Goal: Communication & Community: Answer question/provide support

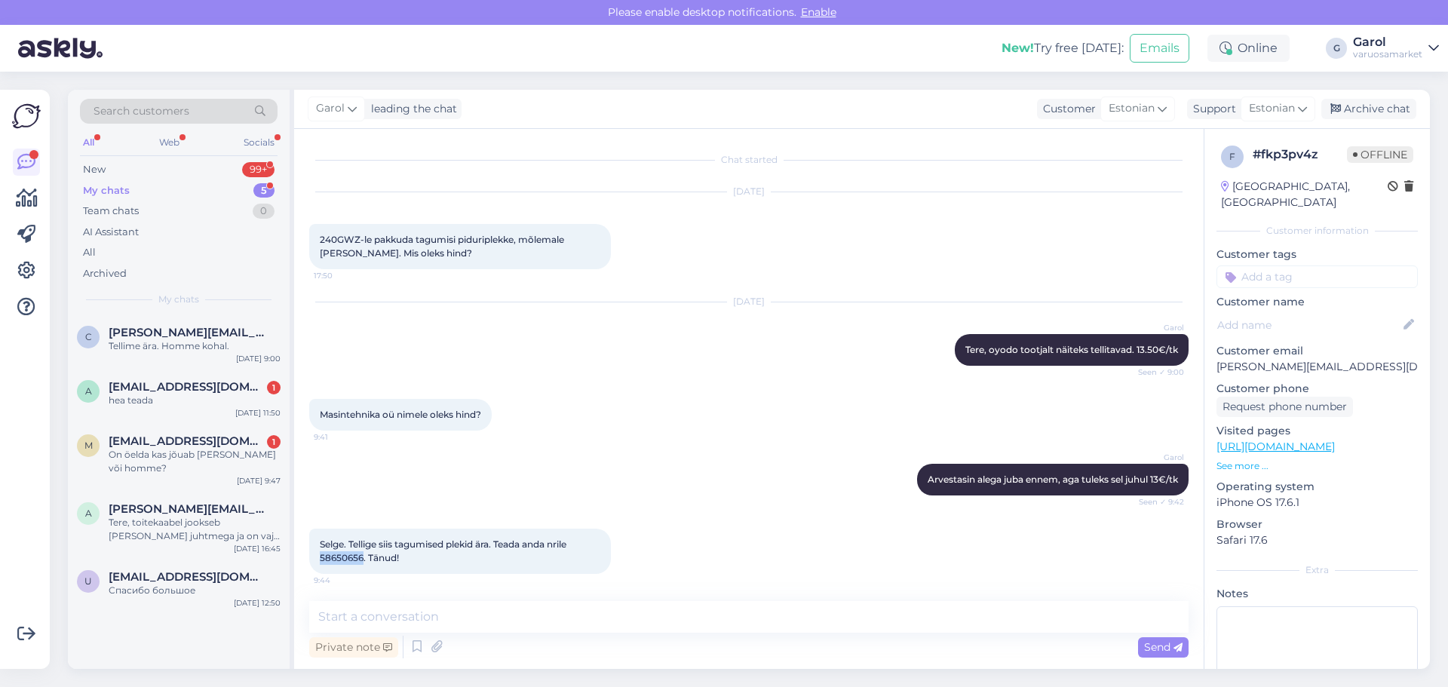
scroll to position [68, 0]
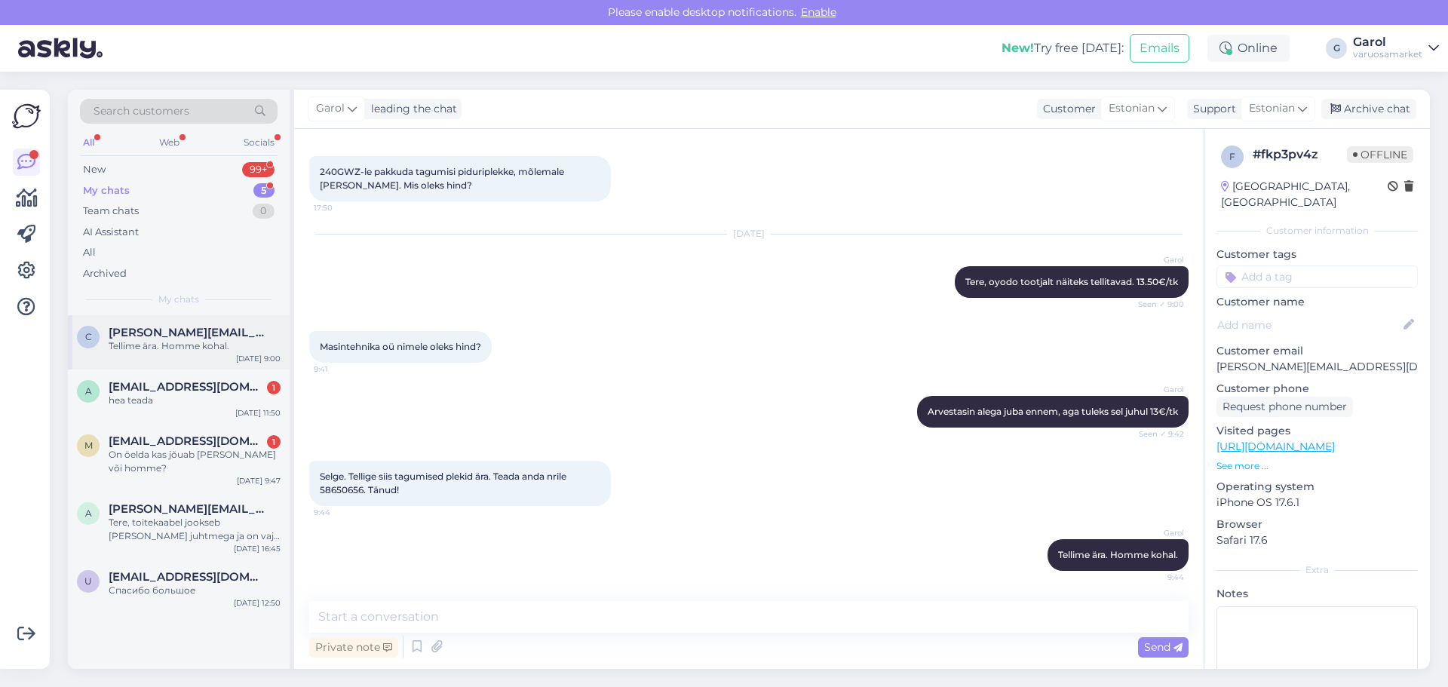
click at [209, 344] on div "Tellime ära. Homme kohal." at bounding box center [195, 346] width 172 height 14
click at [93, 170] on div "New" at bounding box center [94, 169] width 23 height 15
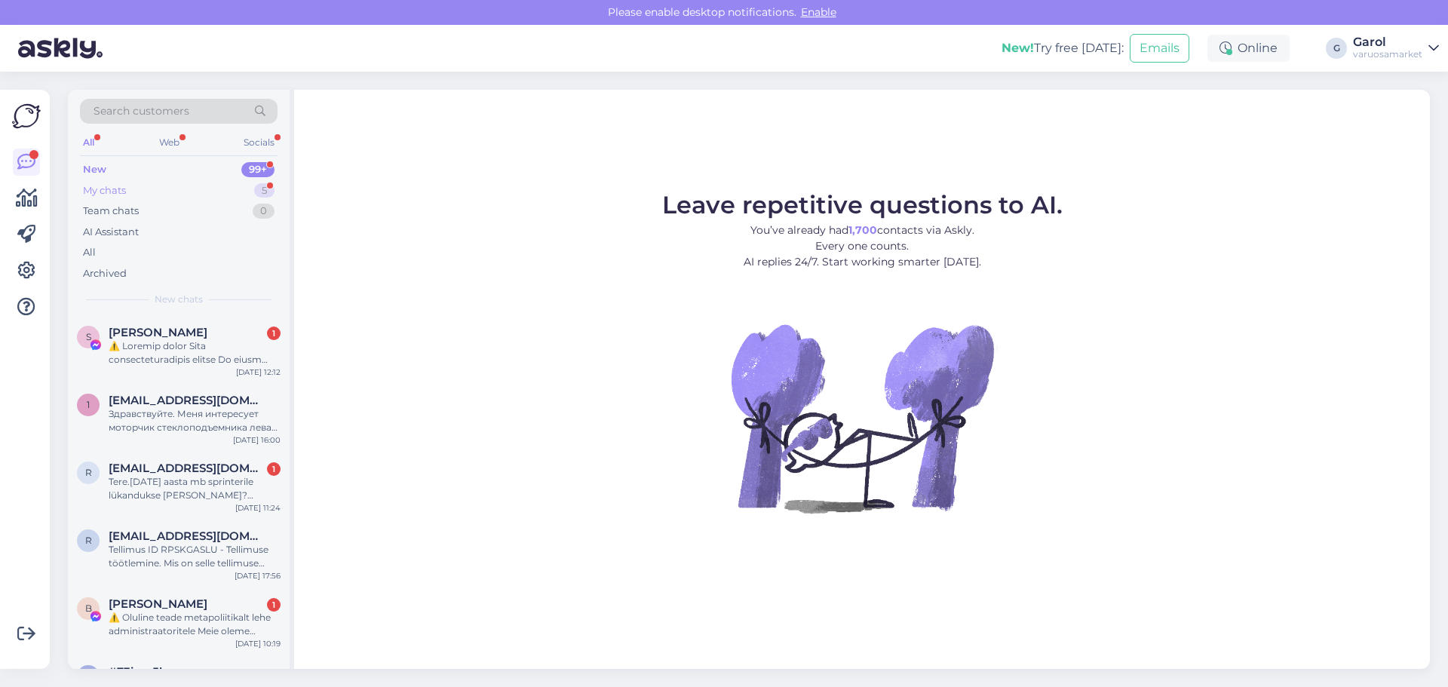
click at [231, 185] on div "My chats 5" at bounding box center [179, 190] width 198 height 21
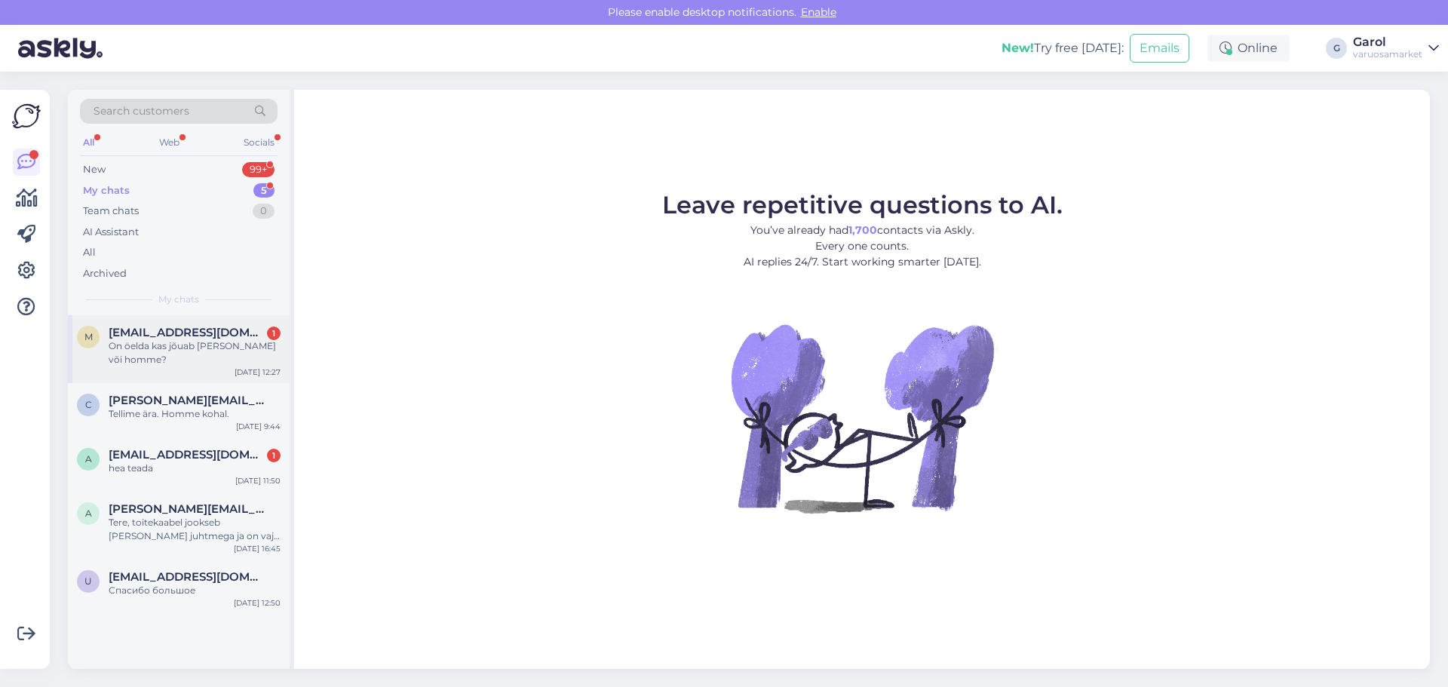
click at [179, 344] on div "On öelda kas jõuab [PERSON_NAME] või homme?" at bounding box center [195, 352] width 172 height 27
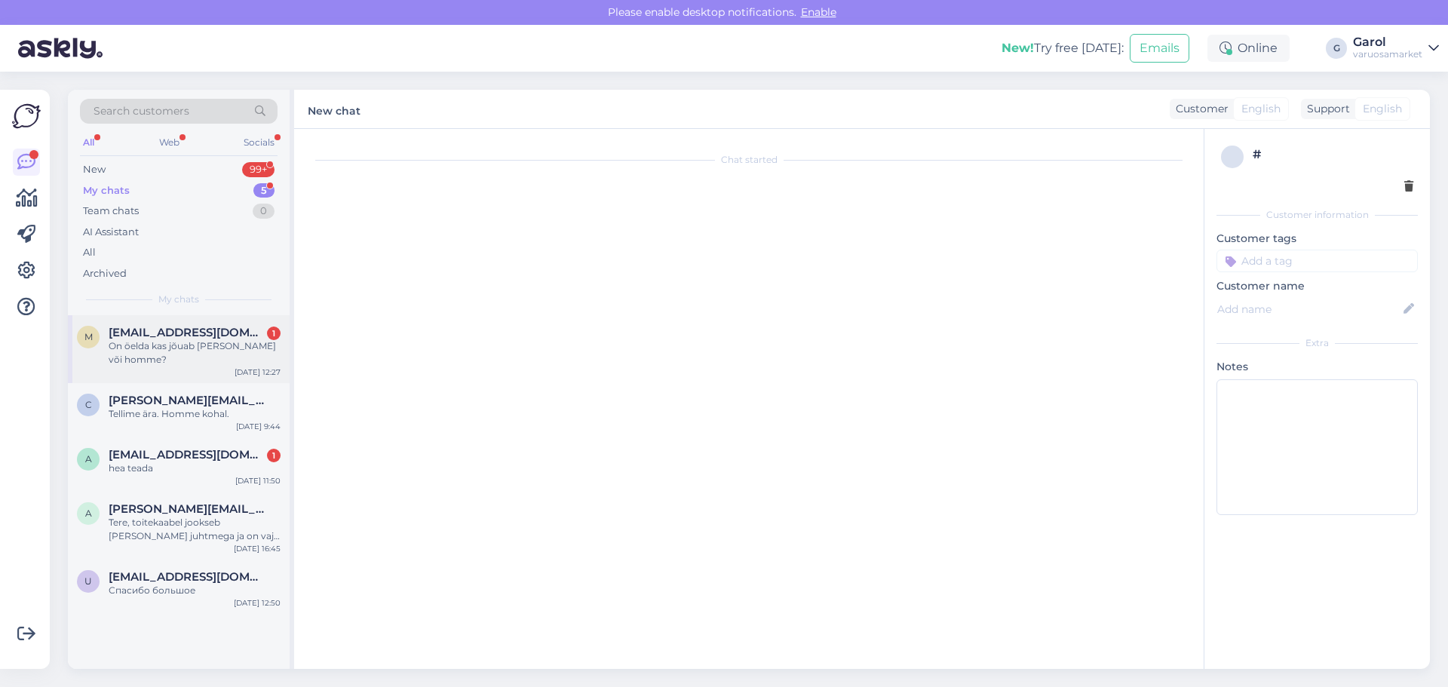
scroll to position [81, 0]
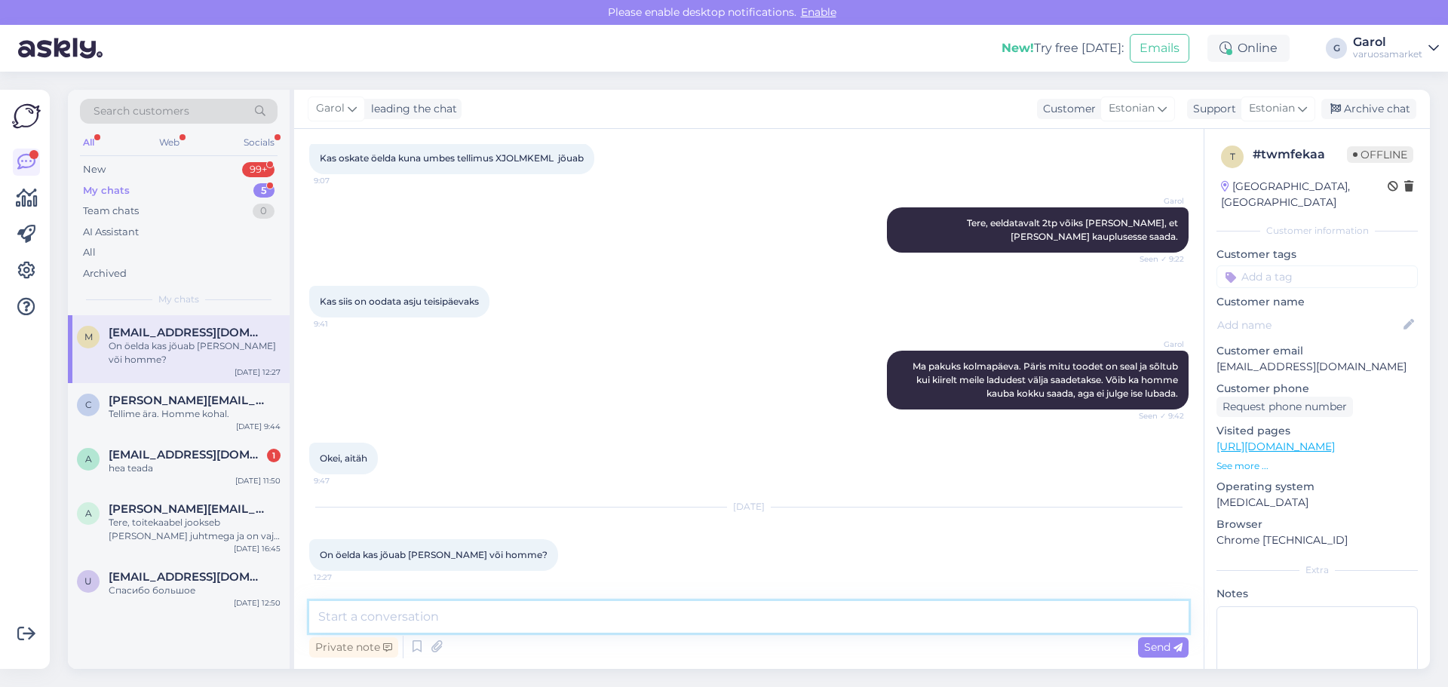
click at [700, 626] on textarea at bounding box center [748, 617] width 879 height 32
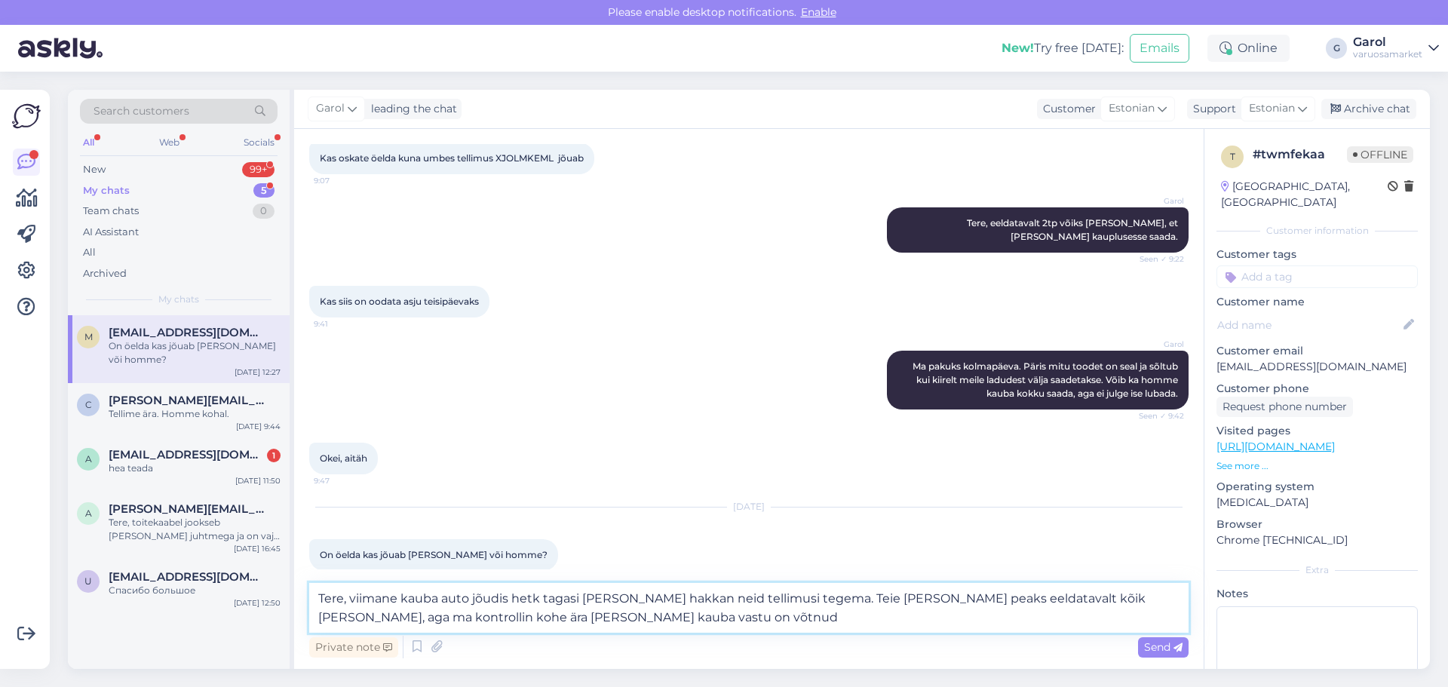
type textarea "Tere, viimane kauba auto jõudis hetk tagasi ja kohe hakkan neid tellimusi tegem…"
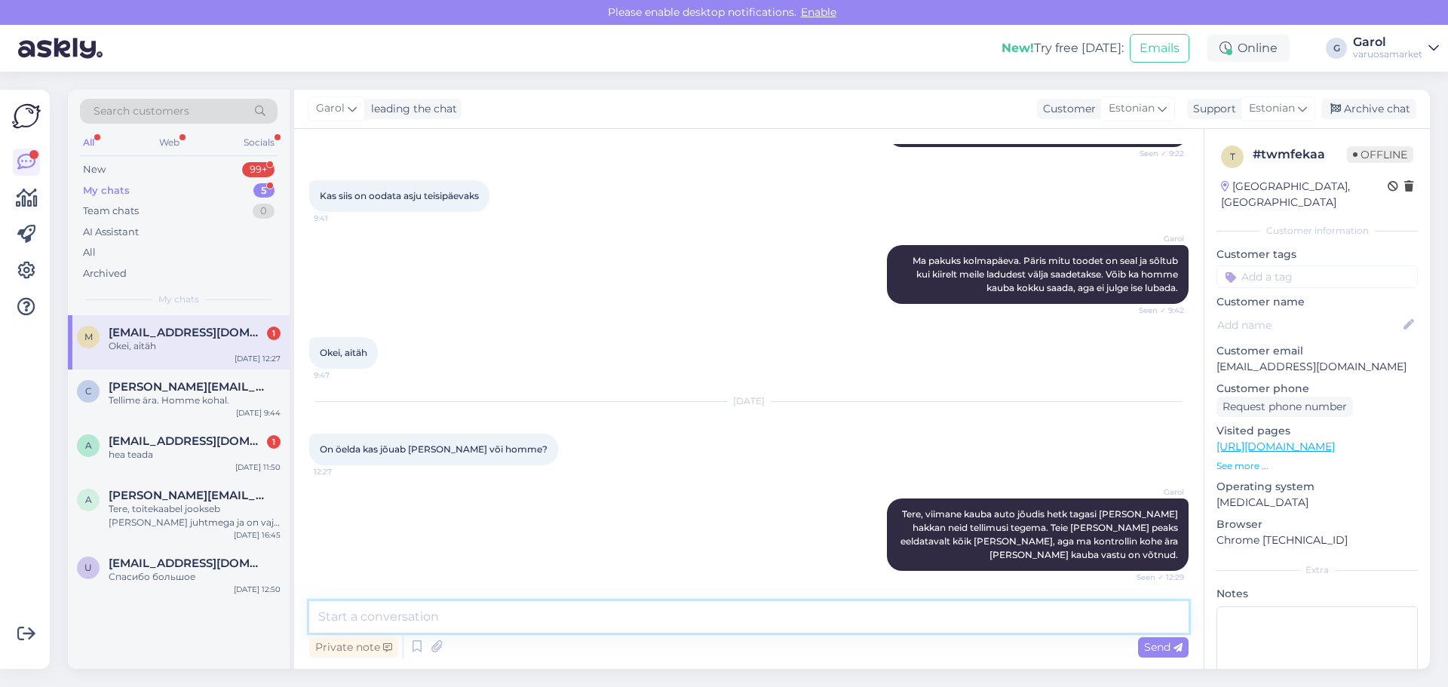
scroll to position [252, 0]
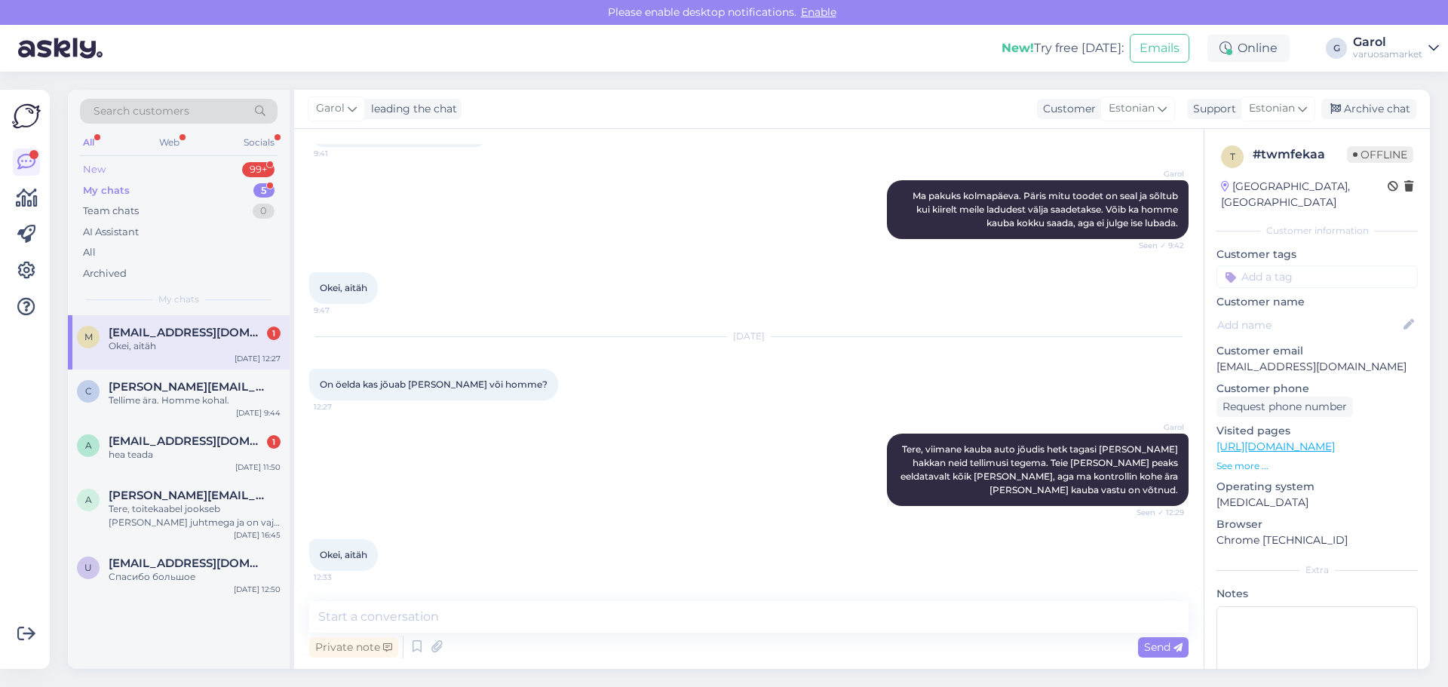
click at [231, 170] on div "New 99+" at bounding box center [179, 169] width 198 height 21
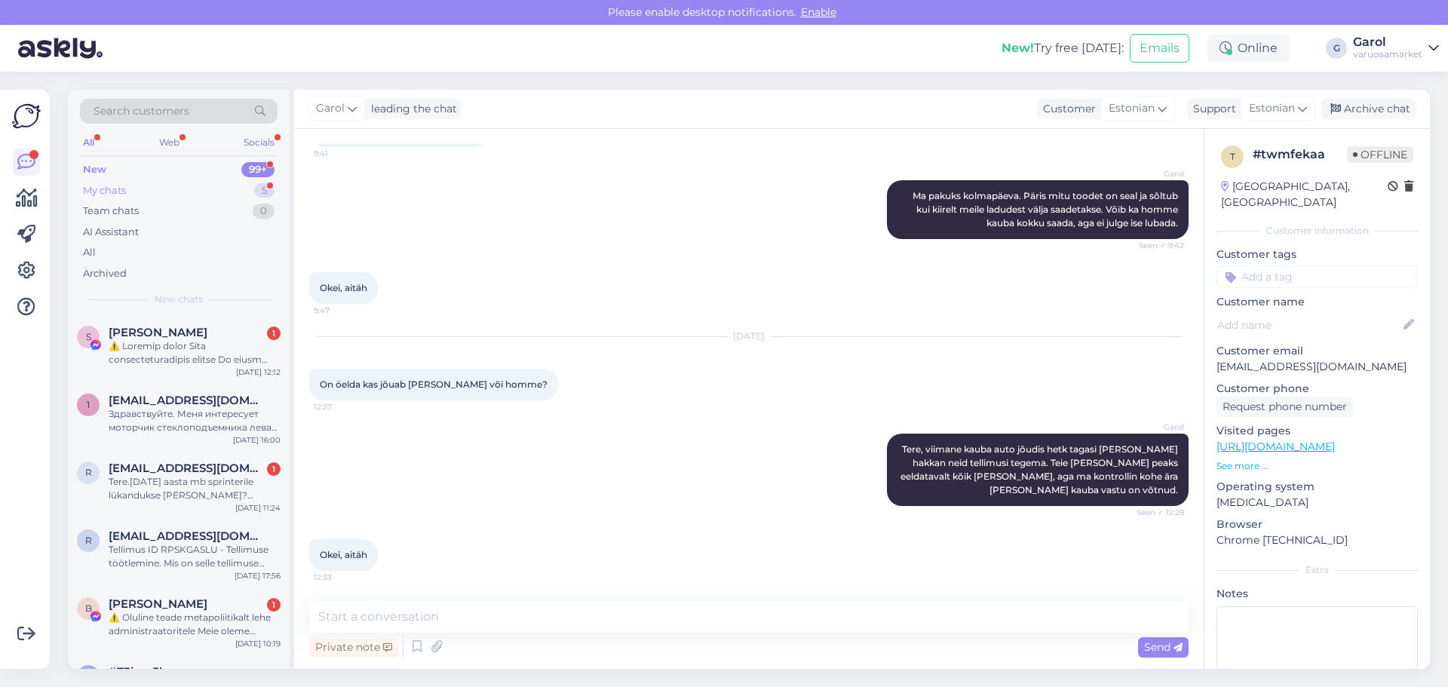
click at [216, 184] on div "My chats 5" at bounding box center [179, 190] width 198 height 21
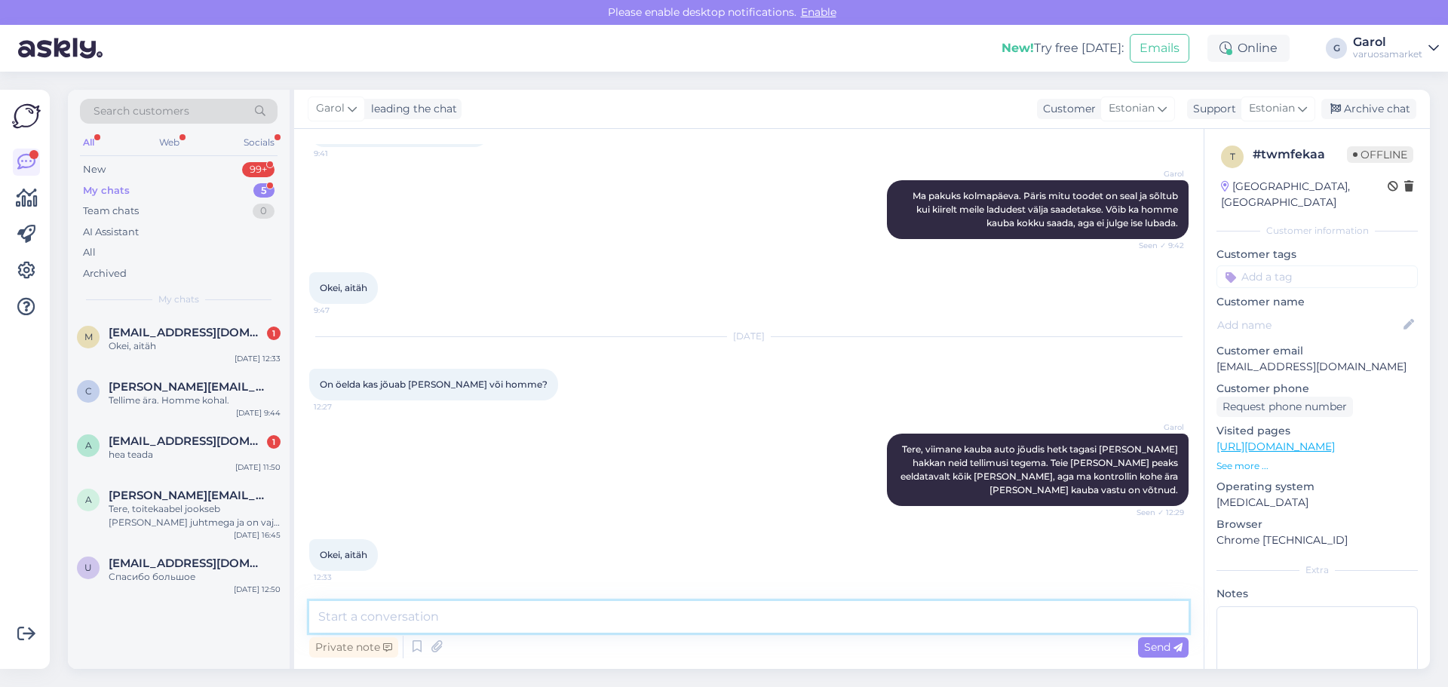
click at [458, 617] on textarea at bounding box center [748, 617] width 879 height 32
type textarea "Kaup olemas, võib järgi tulla. :)'"
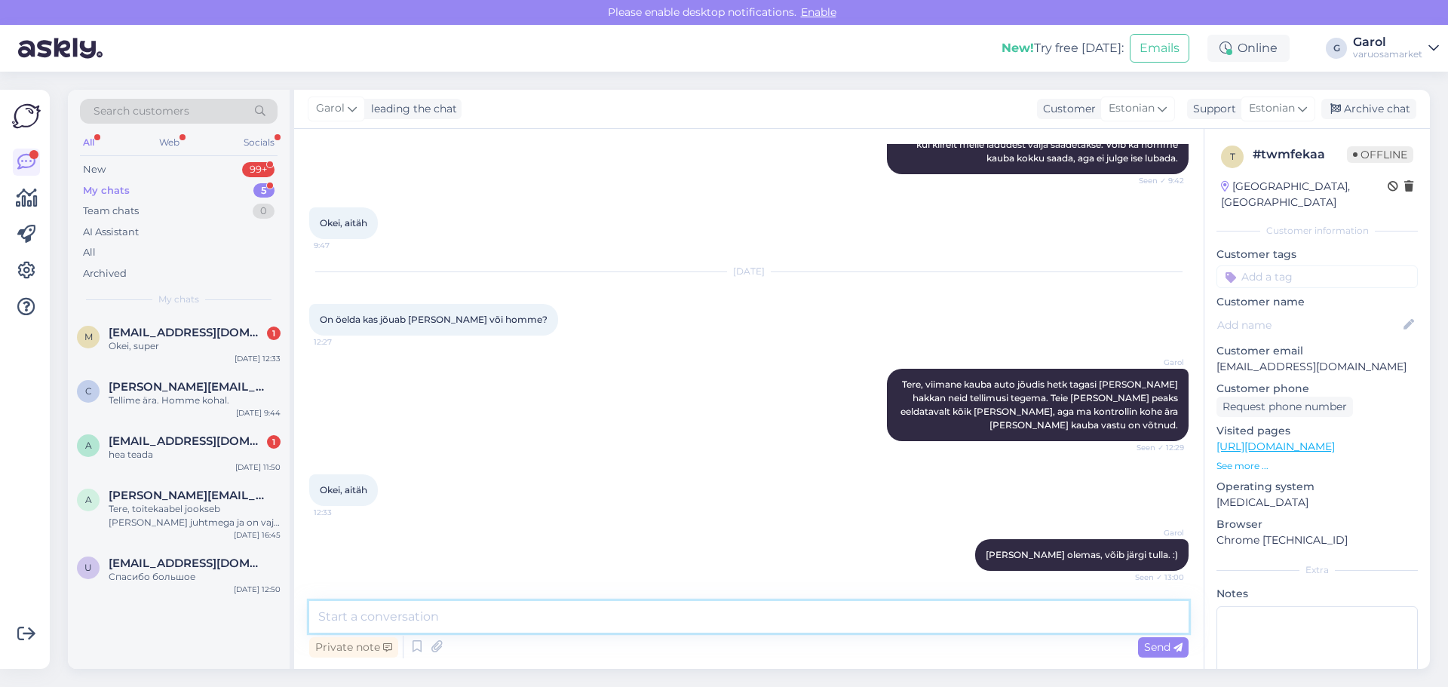
scroll to position [381, 0]
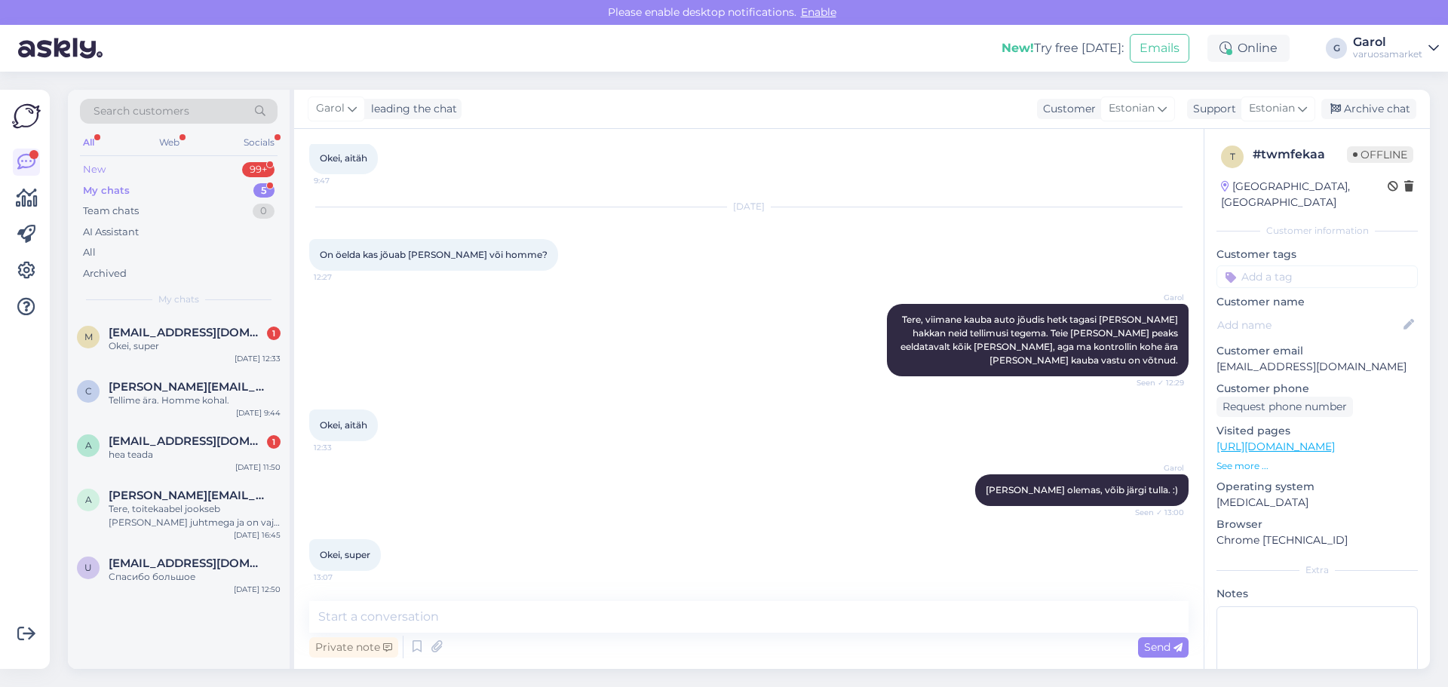
click at [207, 166] on div "New 99+" at bounding box center [179, 169] width 198 height 21
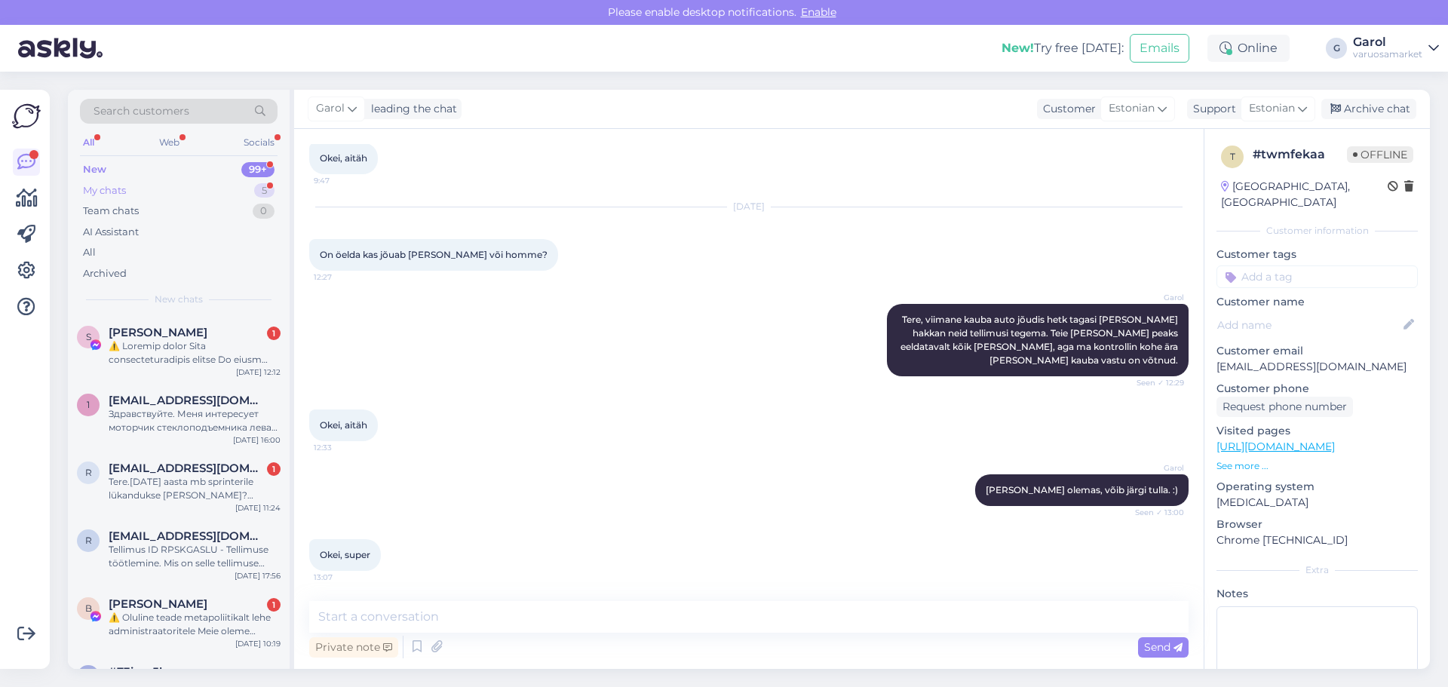
click at [160, 191] on div "My chats 5" at bounding box center [179, 190] width 198 height 21
